Goal: Check status: Check status

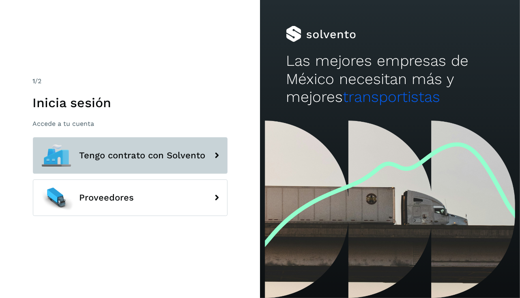
click at [98, 160] on span "Tengo contrato con Solvento" at bounding box center [142, 155] width 126 height 10
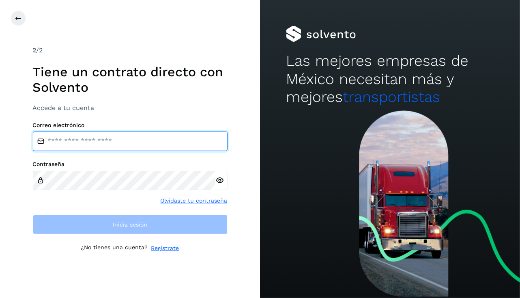
type input "**********"
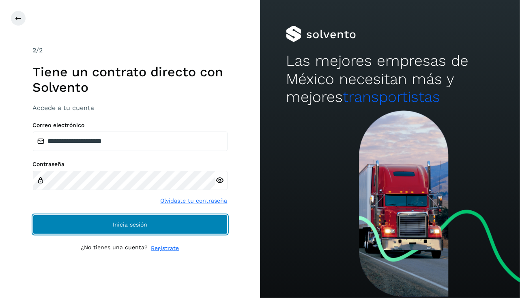
click at [105, 220] on button "Inicia sesión" at bounding box center [130, 224] width 195 height 19
click at [118, 221] on span "Inicia sesión" at bounding box center [130, 224] width 34 height 6
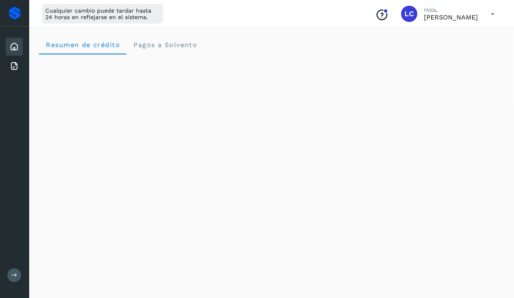
click at [496, 15] on icon at bounding box center [492, 14] width 17 height 17
click at [468, 30] on div "Documentación" at bounding box center [452, 36] width 97 height 15
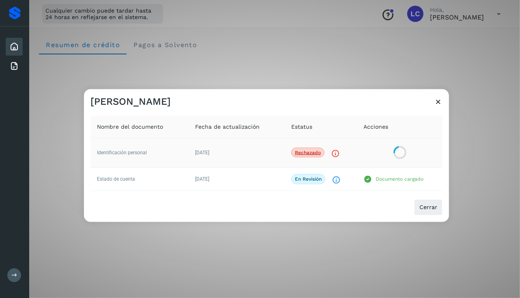
click at [317, 154] on p "Rechazado" at bounding box center [308, 152] width 26 height 6
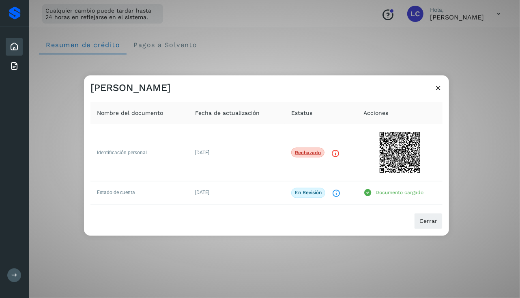
click at [436, 92] on icon at bounding box center [438, 88] width 9 height 9
